Goal: Task Accomplishment & Management: Complete application form

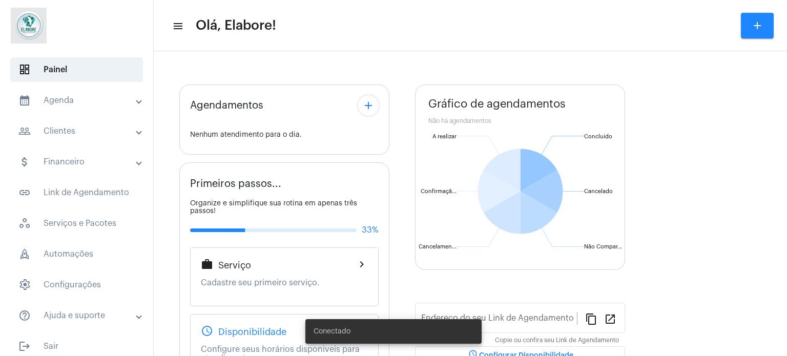
type input "[URL][DOMAIN_NAME]"
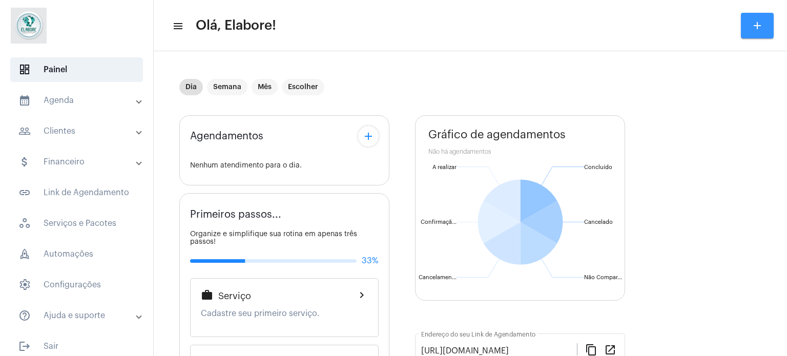
click at [755, 33] on button "add" at bounding box center [757, 26] width 33 height 26
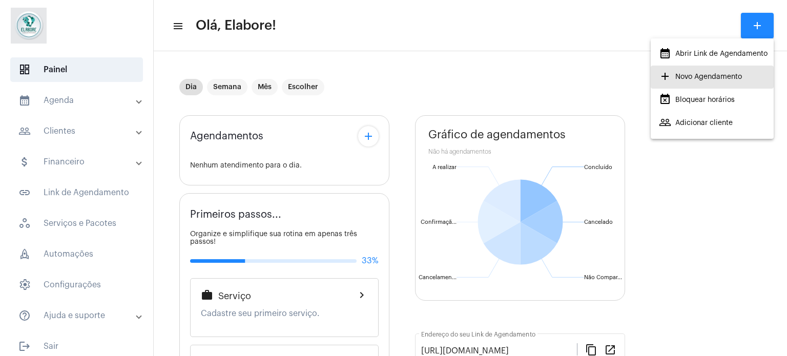
click at [722, 78] on span "add Novo Agendamento" at bounding box center [700, 77] width 83 height 18
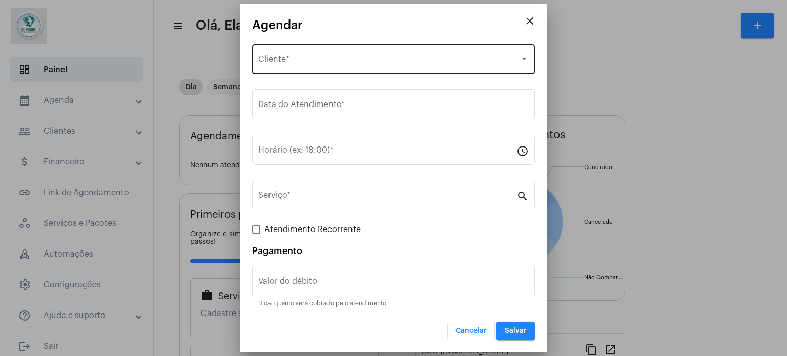
click at [408, 56] on div "Selecione o Cliente Cliente *" at bounding box center [393, 58] width 271 height 32
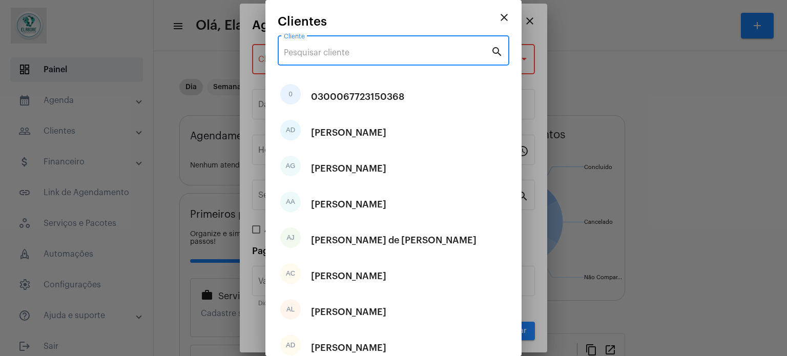
click at [408, 56] on input "Cliente" at bounding box center [387, 52] width 207 height 9
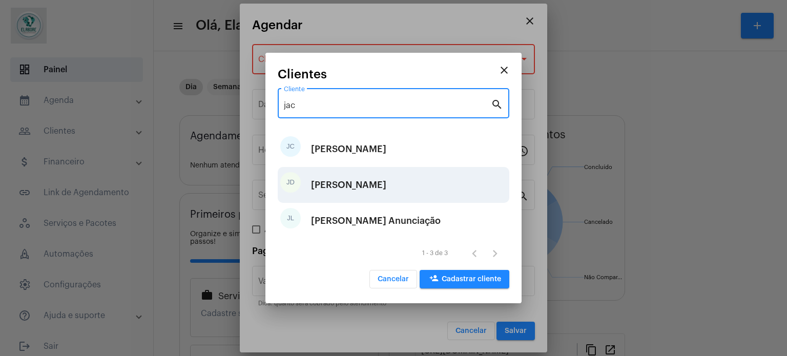
type input "jac"
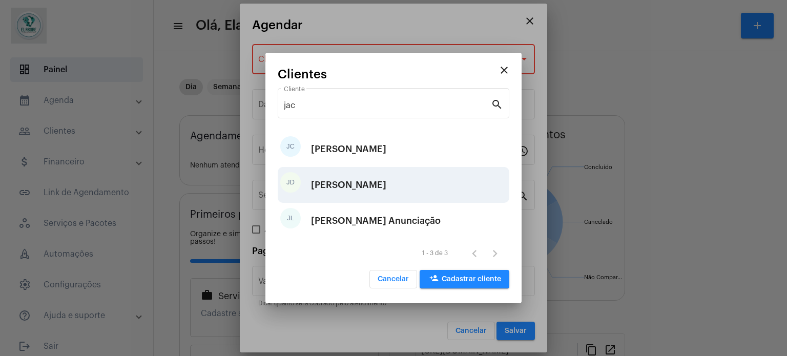
click at [386, 188] on div "[PERSON_NAME]" at bounding box center [348, 185] width 75 height 31
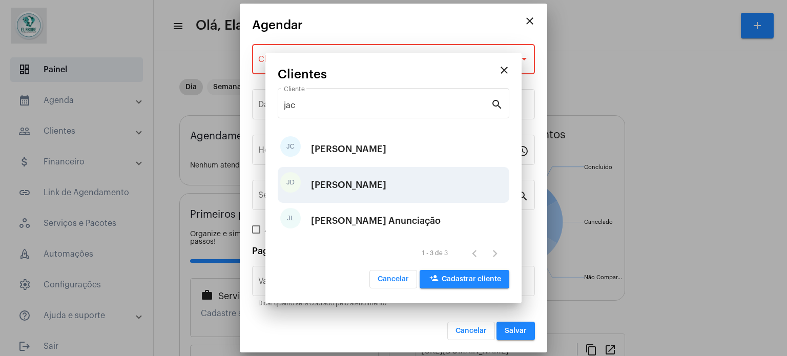
type input "R$"
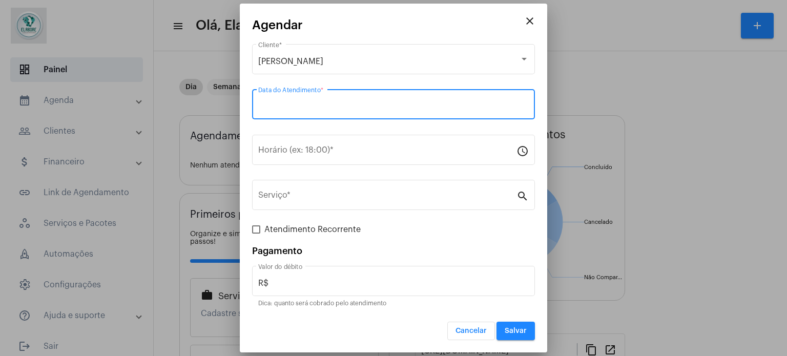
click at [340, 110] on input "Data do Atendimento *" at bounding box center [393, 106] width 271 height 9
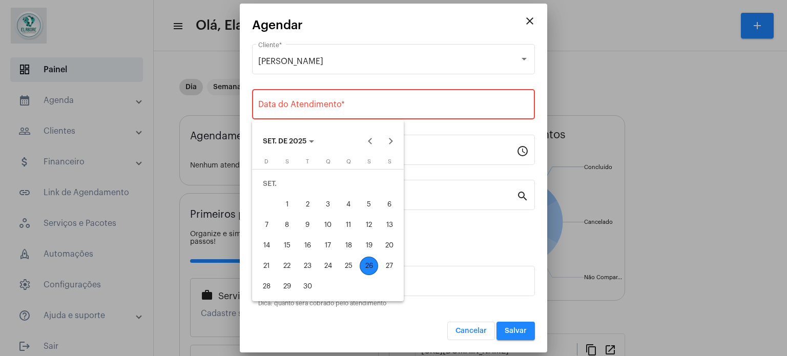
click at [368, 262] on div "26" at bounding box center [369, 266] width 18 height 18
type input "[DATE]"
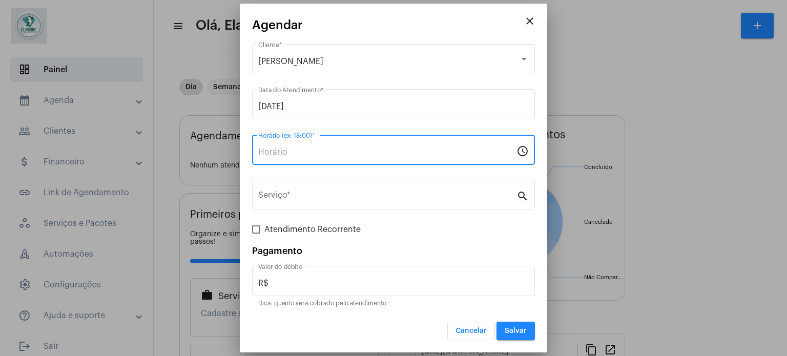
click at [383, 152] on input "Horário (ex: 18:00) *" at bounding box center [387, 152] width 258 height 9
type input "1"
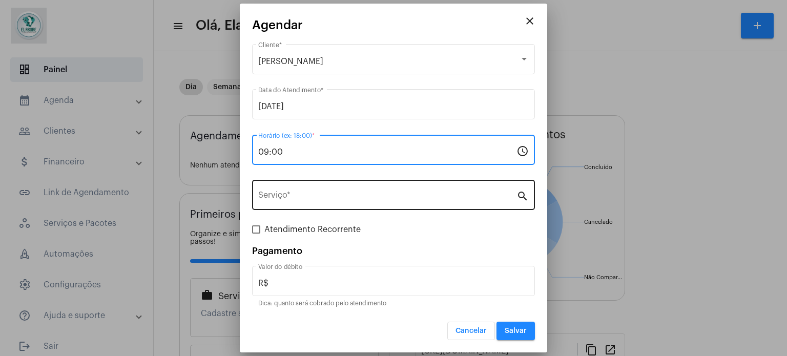
type input "09:00"
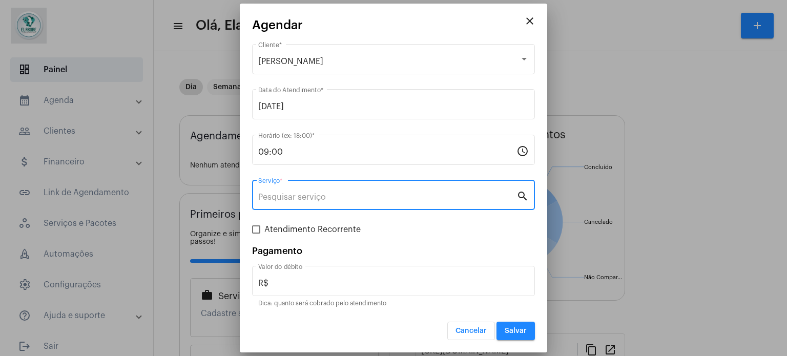
click at [399, 198] on input "Serviço *" at bounding box center [387, 197] width 258 height 9
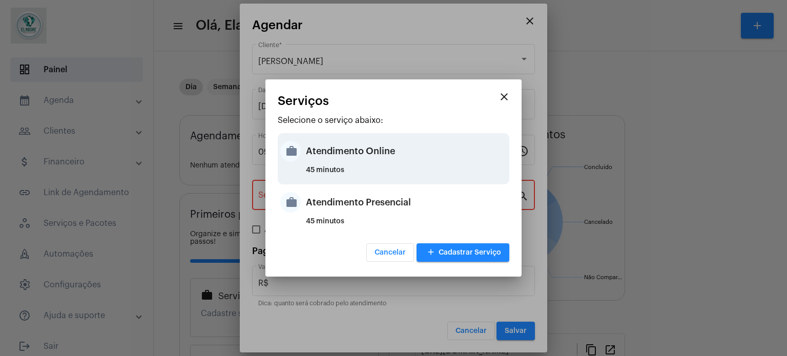
click at [403, 171] on div "45 minutos" at bounding box center [406, 174] width 201 height 15
type input "Atendimento Online"
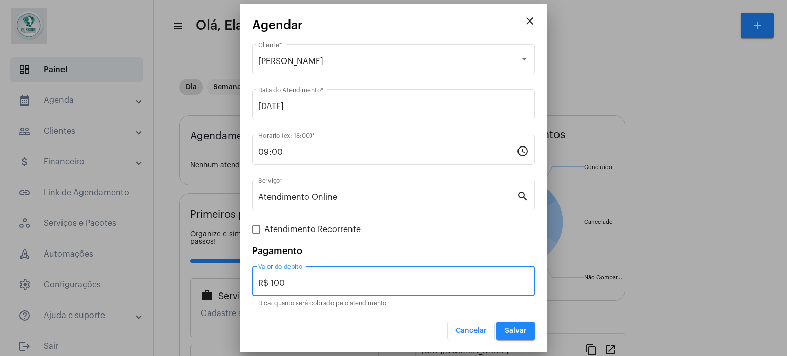
click at [368, 281] on input "R$ 100" at bounding box center [393, 283] width 271 height 9
type input "R$ 0"
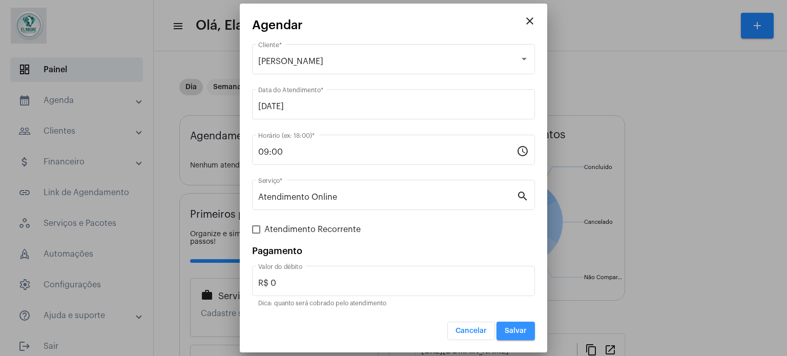
click at [524, 332] on span "Salvar" at bounding box center [516, 330] width 22 height 7
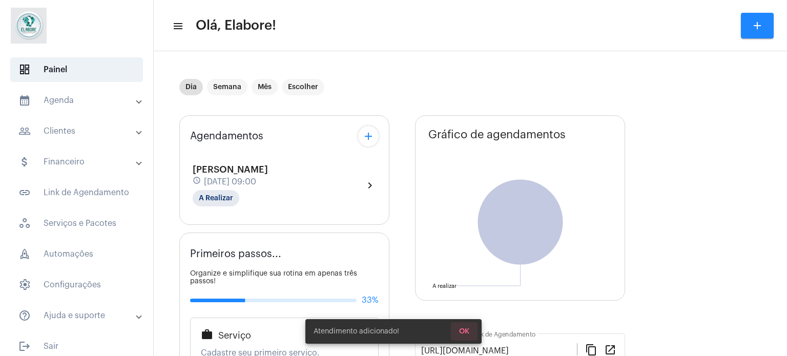
click at [469, 332] on button "OK" at bounding box center [464, 331] width 27 height 18
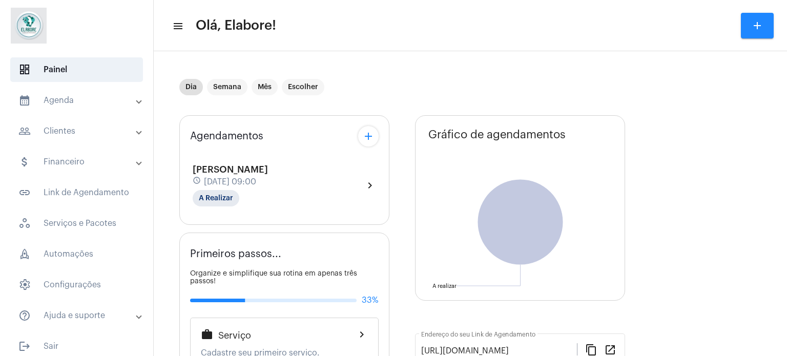
click at [372, 176] on div "[PERSON_NAME] schedule [DATE] 09:00 A Realizar chevron_right" at bounding box center [284, 186] width 183 height 42
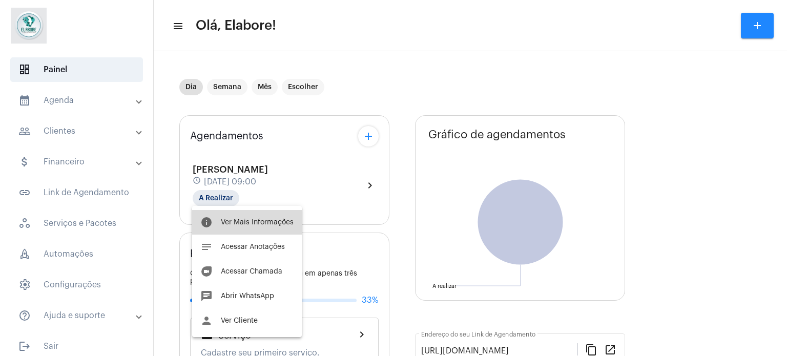
click at [261, 231] on button "info Ver Mais Informações" at bounding box center [247, 222] width 110 height 25
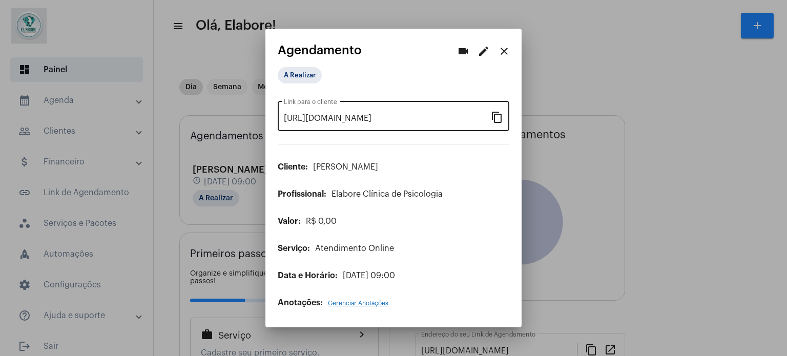
click at [494, 120] on mat-icon "content_copy" at bounding box center [497, 117] width 12 height 12
click at [499, 118] on mat-icon "content_copy" at bounding box center [497, 117] width 12 height 12
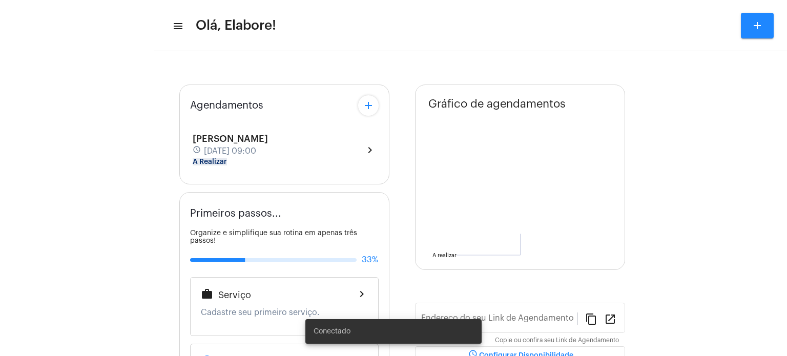
type input "[URL][DOMAIN_NAME]"
